Goal: Information Seeking & Learning: Understand process/instructions

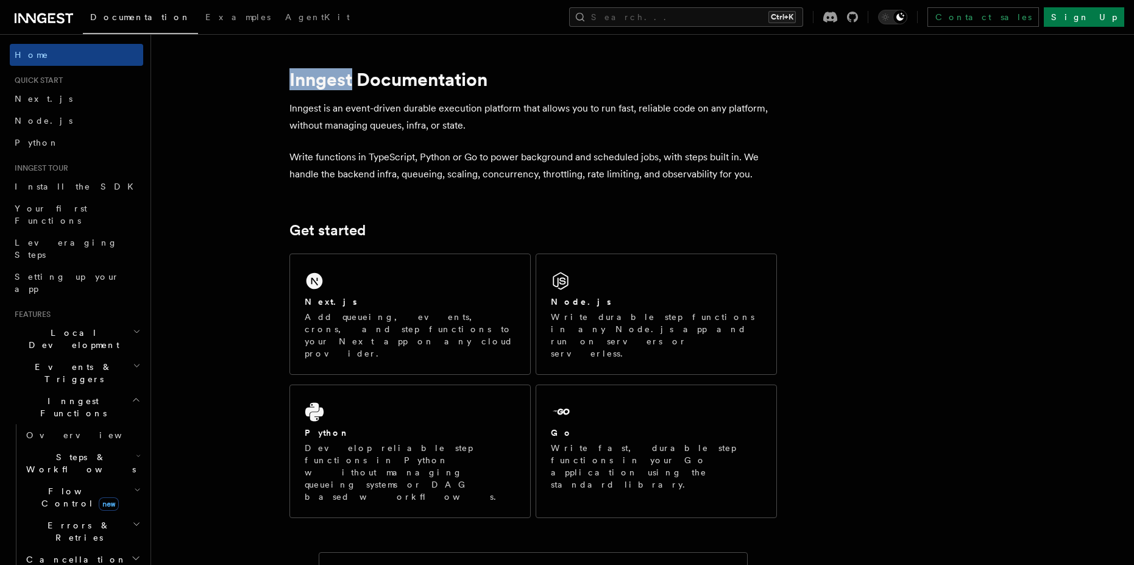
drag, startPoint x: 289, startPoint y: 80, endPoint x: 352, endPoint y: 78, distance: 62.8
click at [352, 78] on h1 "Inngest Documentation" at bounding box center [532, 79] width 487 height 22
click at [352, 90] on div at bounding box center [352, 90] width 0 height 0
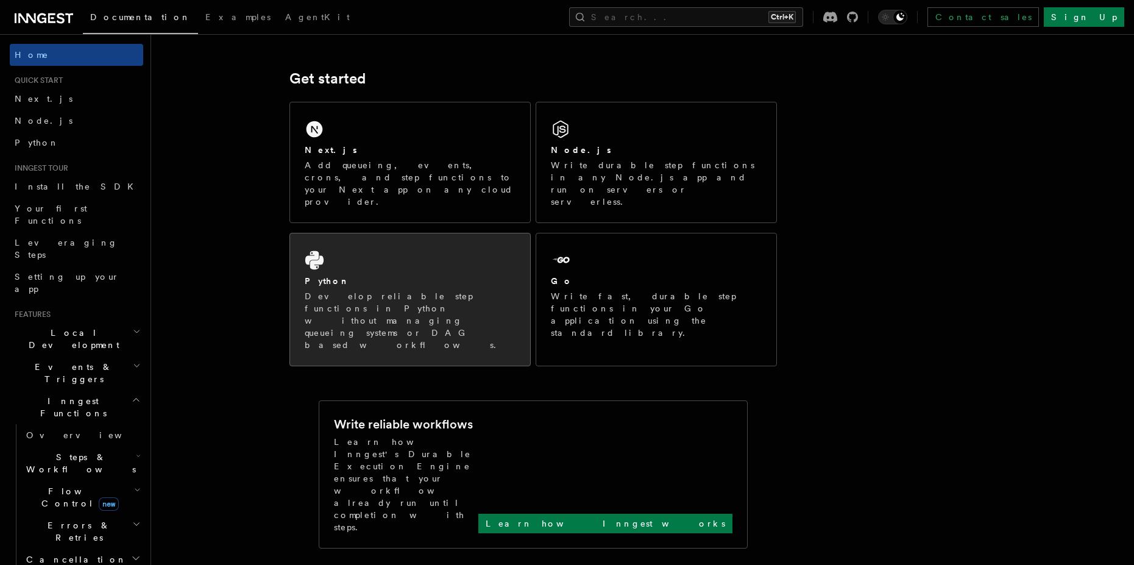
scroll to position [146, 0]
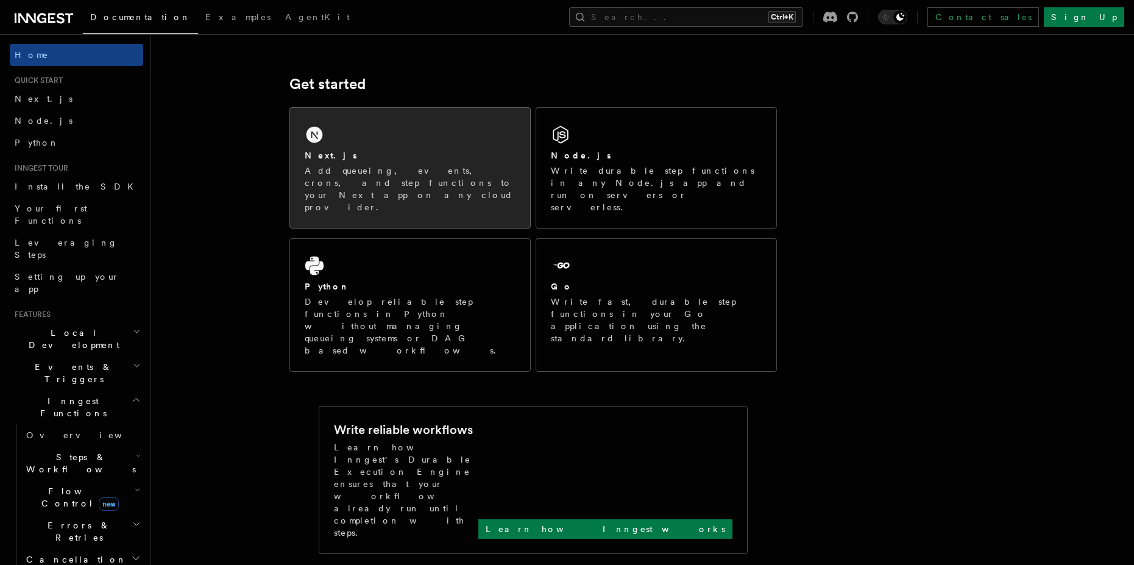
click at [497, 183] on p "Add queueing, events, crons, and step functions to your Next app on any cloud p…" at bounding box center [410, 188] width 211 height 49
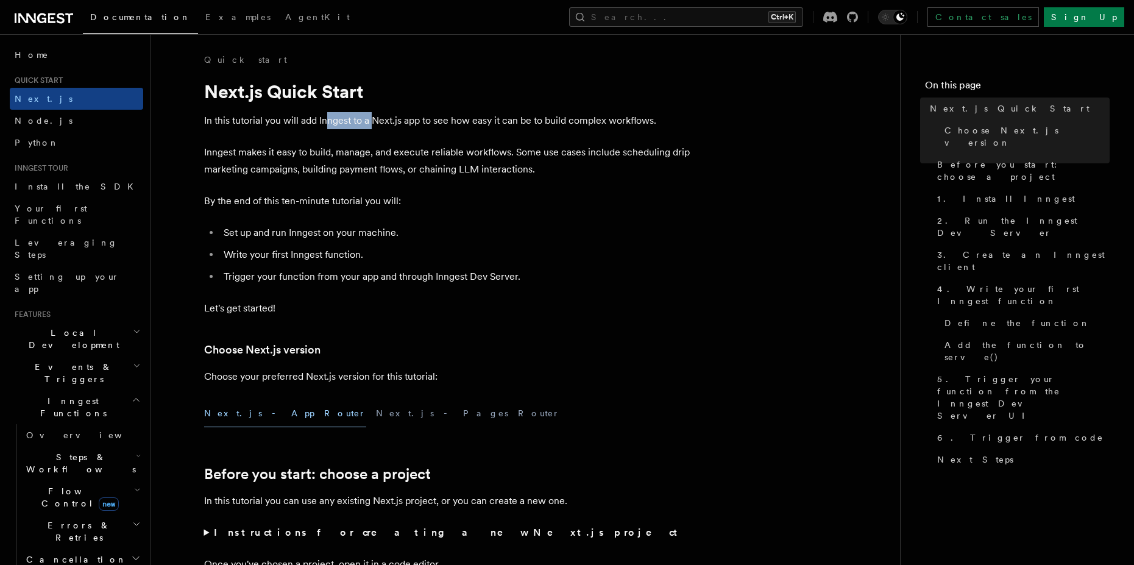
drag, startPoint x: 329, startPoint y: 124, endPoint x: 373, endPoint y: 124, distance: 44.5
click at [373, 124] on p "In this tutorial you will add Inngest to a Next.js app to see how easy it can b…" at bounding box center [447, 120] width 487 height 17
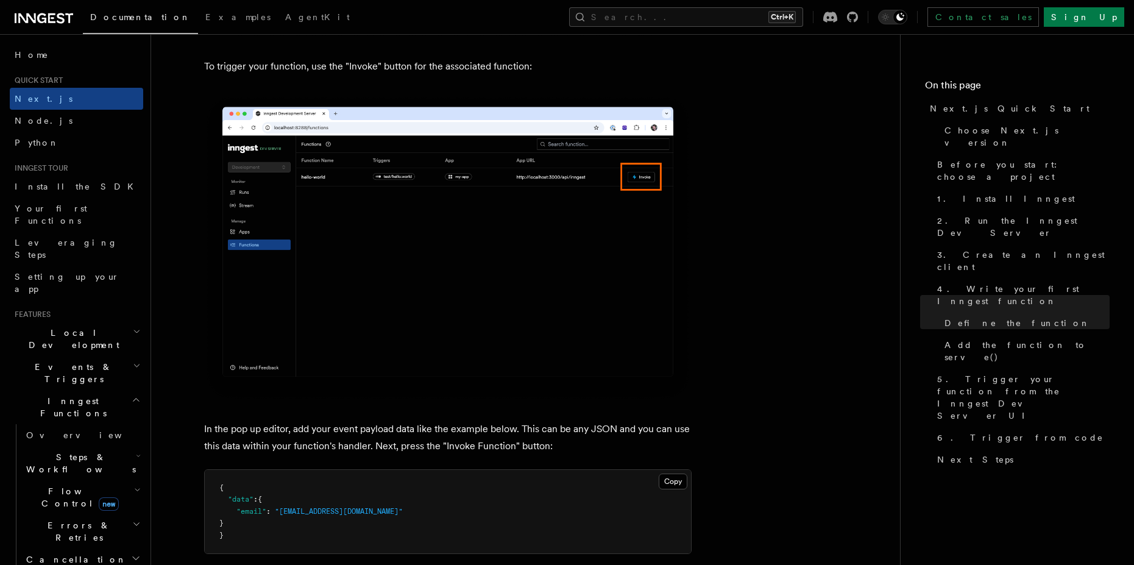
scroll to position [3290, 0]
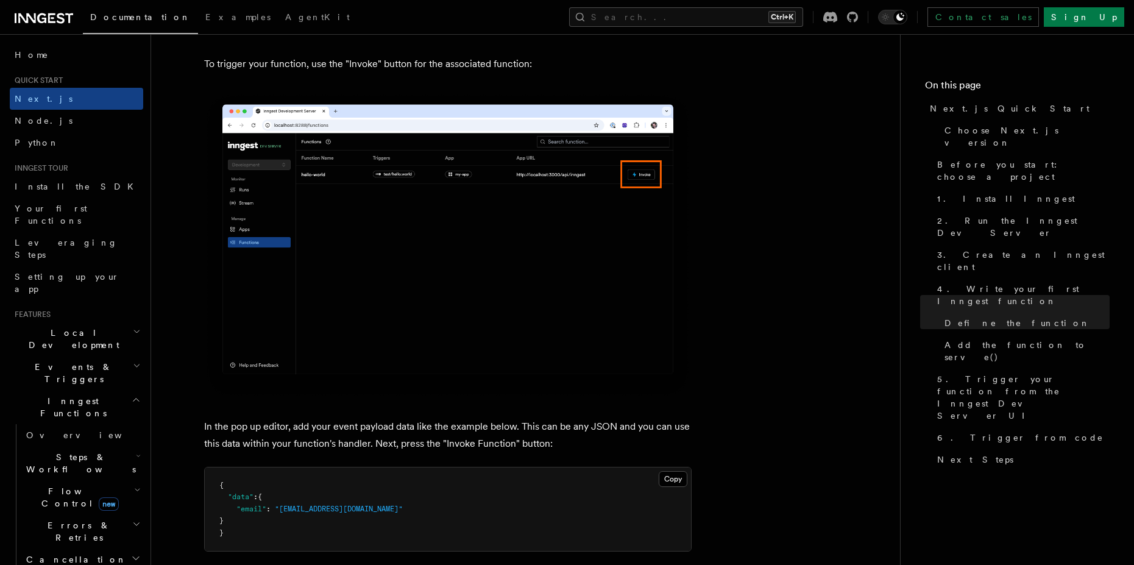
click at [396, 180] on img at bounding box center [447, 245] width 487 height 306
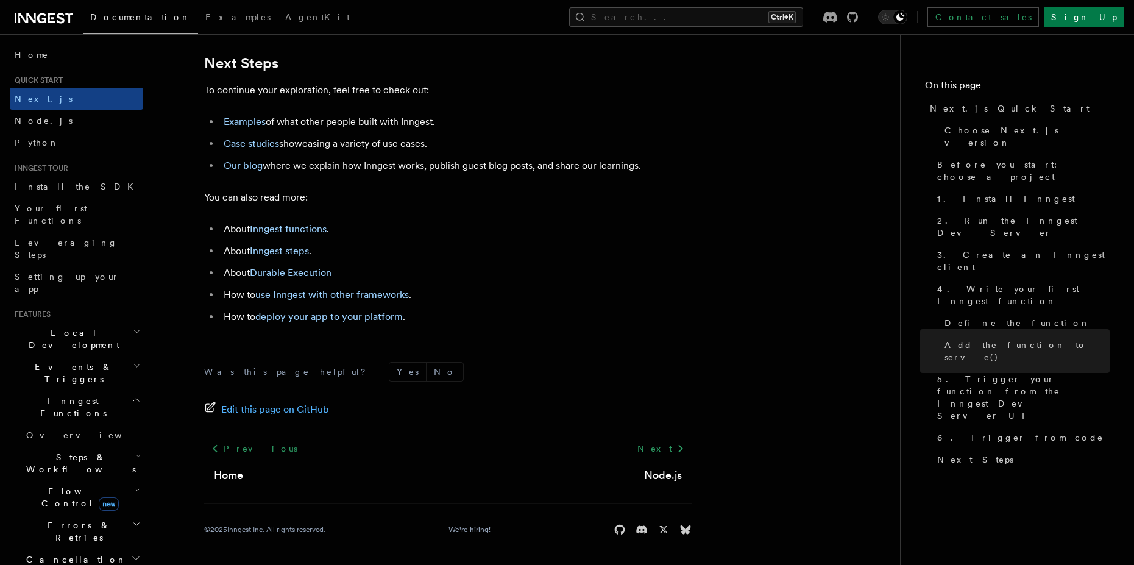
scroll to position [7641, 0]
